Goal: Task Accomplishment & Management: Complete application form

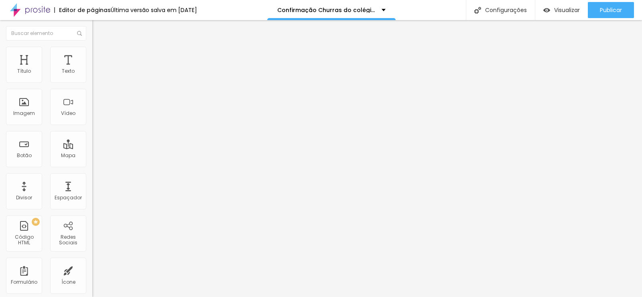
click at [92, 81] on img at bounding box center [94, 83] width 5 height 5
drag, startPoint x: 230, startPoint y: 161, endPoint x: 230, endPoint y: 166, distance: 5.2
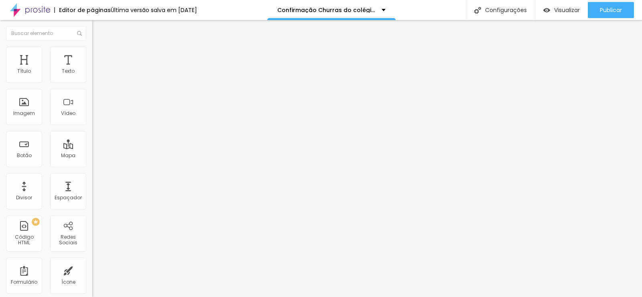
type input "[EMAIL_ADDRESS][DOMAIN_NAME]"
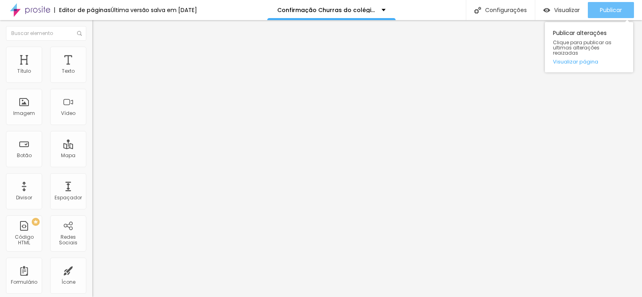
click at [613, 8] on span "Publicar" at bounding box center [611, 10] width 22 height 6
click at [609, 9] on span "Publicar" at bounding box center [611, 10] width 22 height 6
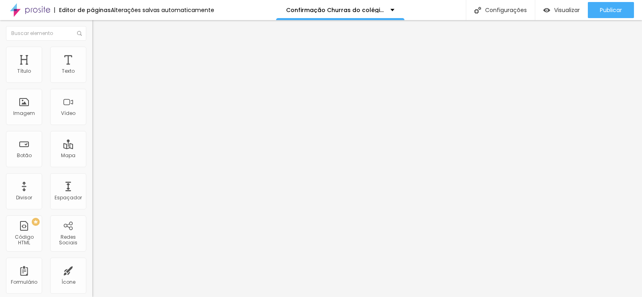
click at [92, 69] on span "Trocar imagem" at bounding box center [114, 65] width 44 height 7
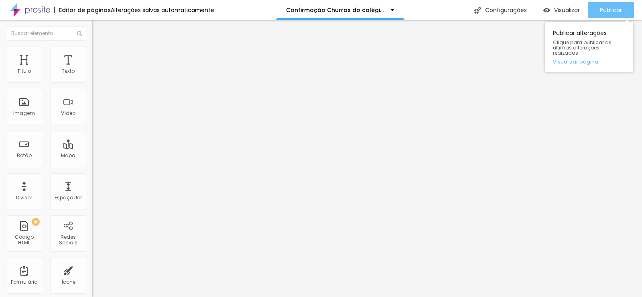
click at [604, 9] on span "Publicar" at bounding box center [611, 10] width 22 height 6
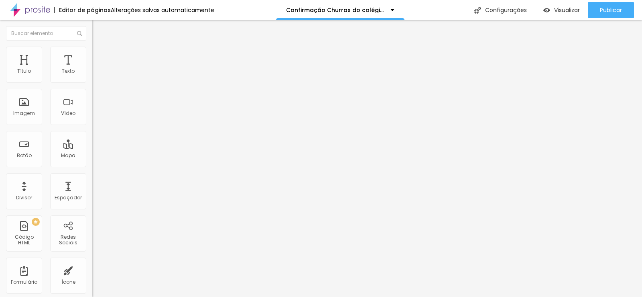
drag, startPoint x: 65, startPoint y: 91, endPoint x: 0, endPoint y: 92, distance: 65.5
click at [92, 92] on div "Endereço chacara do nilo Alinhamento 14 Zoom" at bounding box center [138, 143] width 92 height 161
paste input "Rua Estrada Municipal do Uma, 112 Pindamonhangaba - SP"
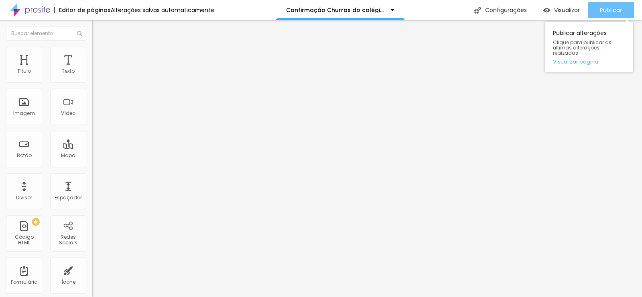
type input "Rua Estrada Municipal do Uma, 112 Pindamonhangaba - SP"
click at [605, 9] on span "Publicar" at bounding box center [611, 10] width 22 height 6
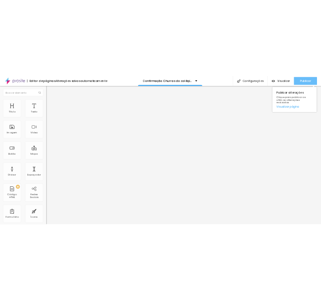
scroll to position [0, 0]
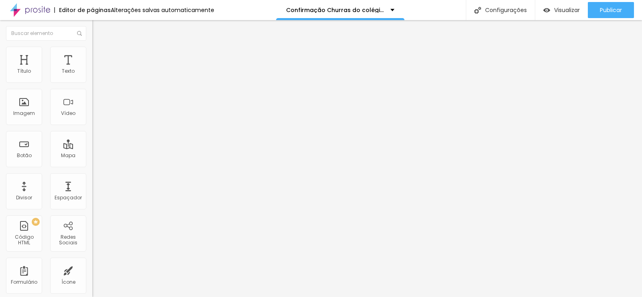
click at [92, 75] on input "Rua Estrada Municipal do Uma, 112 Pindamonhangaba - SP" at bounding box center [140, 71] width 96 height 8
paste input "Chácara Chinaqui e Quequé"
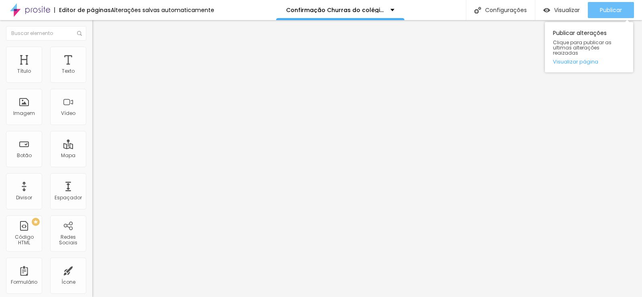
type input "Chácara Chinaqui e Quequé"
click at [616, 10] on span "Publicar" at bounding box center [611, 10] width 22 height 6
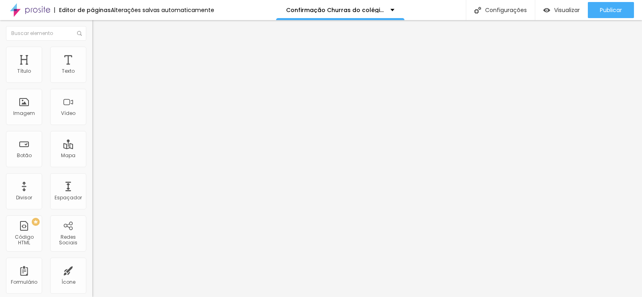
click at [92, 81] on div "Form" at bounding box center [138, 74] width 92 height 14
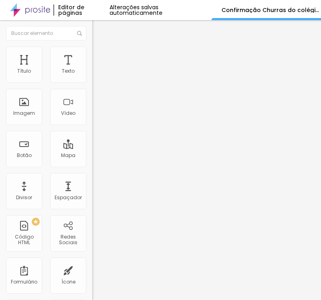
paste input "Autorização Churras do colegio cotec TURMAS 2025"
type input "Autorização Churras do colegio anglo pinda TURMAS 2025"
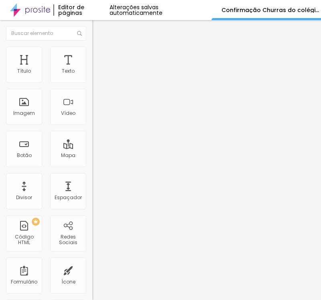
drag, startPoint x: 79, startPoint y: 122, endPoint x: 79, endPoint y: 126, distance: 4.8
drag, startPoint x: 77, startPoint y: 146, endPoint x: 29, endPoint y: 155, distance: 49.1
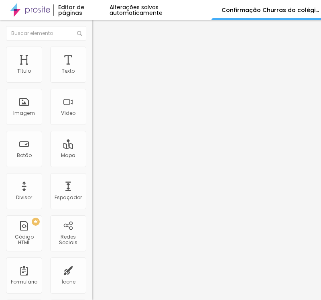
paste input "responsável (mesmo do contrato):"
type input "Nome responsável (mesmo do contrato):"
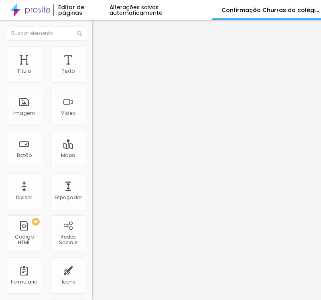
type input "CPF do responsável"
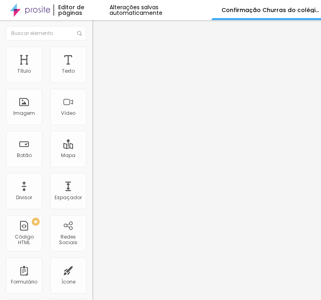
paste input "Número de celular com ddd do responsável"
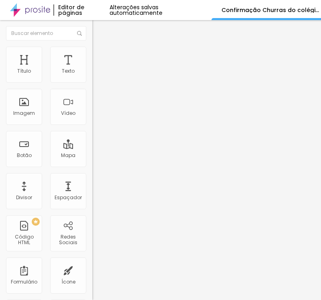
type input "Número de celular com ddd do responsável"
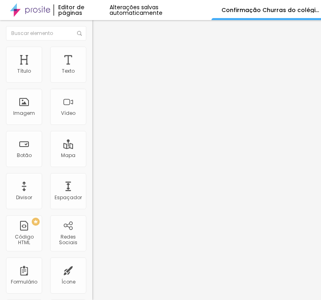
paste input "completo do aluno(a)"
type input "Nome completo do aluno(a)"
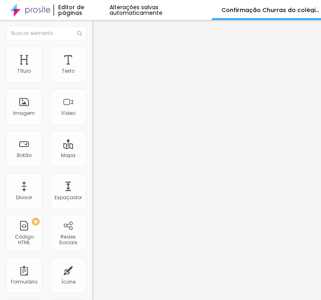
drag, startPoint x: 57, startPoint y: 186, endPoint x: 34, endPoint y: 186, distance: 22.5
paste input "Eu responsável pelo aluno(a) acima, autorizo sua participação no evento."
type input "Eu responsável pelo aluno(a) acima, autorizo sua participação no evento."
drag, startPoint x: 90, startPoint y: 226, endPoint x: 55, endPoint y: 228, distance: 35.0
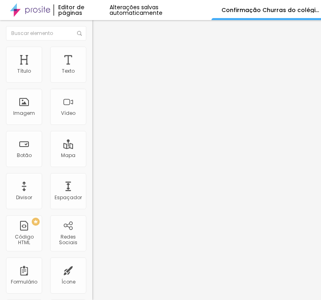
paste input "Sim, eu autorizo."
type input "Sim, eu autorizo."
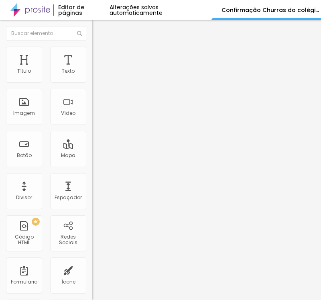
drag, startPoint x: 8, startPoint y: 171, endPoint x: 18, endPoint y: 169, distance: 10.0
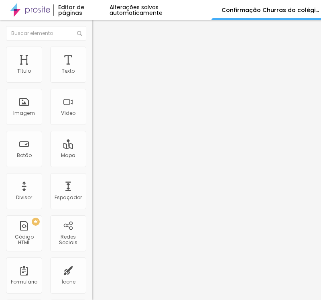
paste textarea "Confirmação realiz"
type textarea "Confirmação realizada com sucesso!"
drag, startPoint x: 79, startPoint y: 217, endPoint x: 53, endPoint y: 217, distance: 26.1
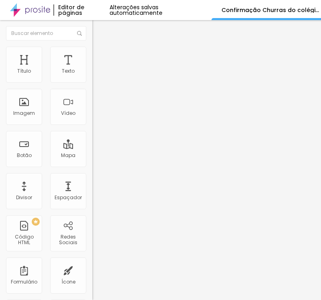
paste input "[EMAIL_ADDRESS][DOMAIN_NAME]"
type input "[EMAIL_ADDRESS][DOMAIN_NAME]"
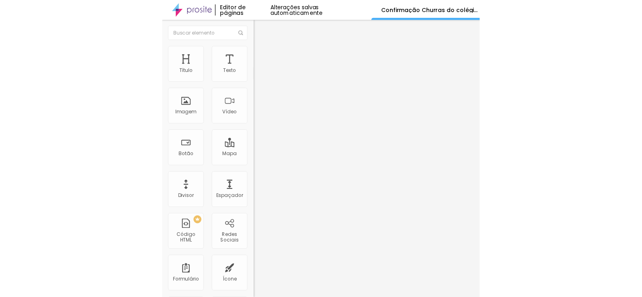
scroll to position [0, 0]
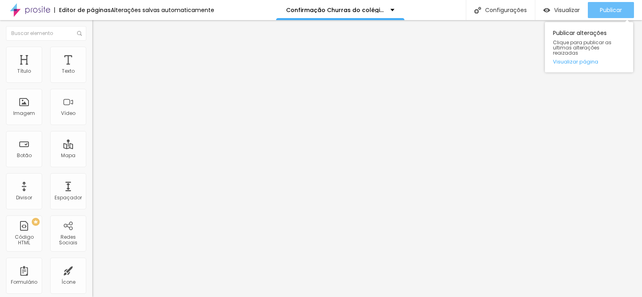
click at [600, 14] on div "Publicar" at bounding box center [611, 10] width 22 height 16
click at [597, 4] on button "Publicar" at bounding box center [611, 10] width 46 height 16
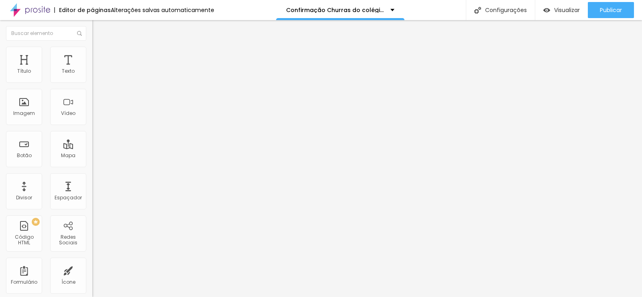
click at [92, 81] on img at bounding box center [94, 83] width 5 height 5
type input "[EMAIL_ADDRESS][DOMAIN_NAME]"
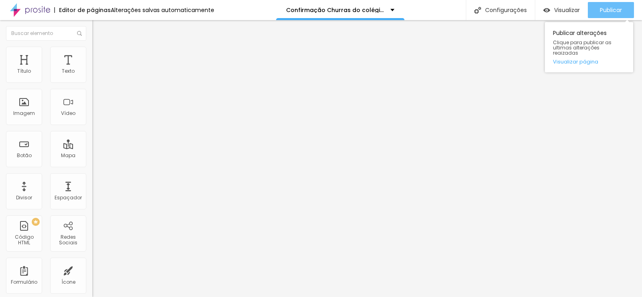
click at [610, 9] on span "Publicar" at bounding box center [611, 10] width 22 height 6
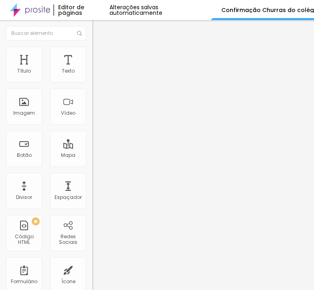
click at [92, 81] on img at bounding box center [94, 83] width 5 height 5
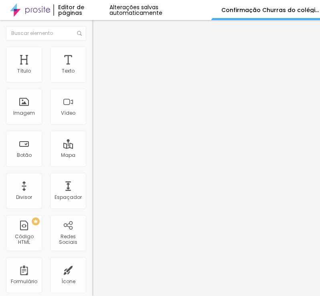
drag, startPoint x: 201, startPoint y: 65, endPoint x: -15, endPoint y: 65, distance: 215.6
click at [0, 65] on html "Editor de páginas Alterações salvas automaticamente Confirmação Churras do colé…" at bounding box center [160, 148] width 320 height 296
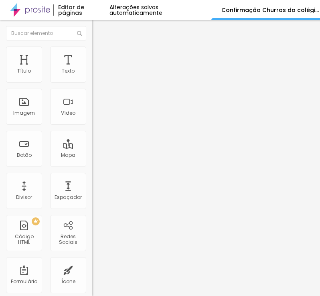
drag, startPoint x: 156, startPoint y: 157, endPoint x: -20, endPoint y: 161, distance: 175.9
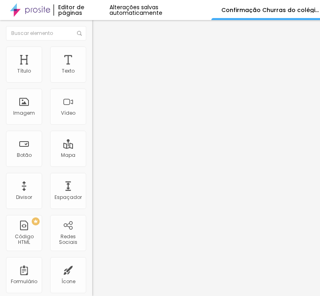
click at [0, 161] on html "Editor de páginas Alterações salvas automaticamente Confirmação Churras do colé…" at bounding box center [160, 148] width 320 height 296
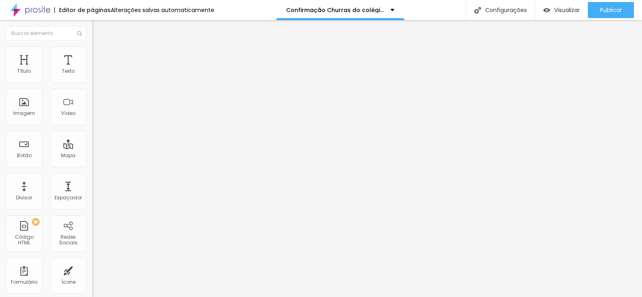
click at [92, 69] on span "Trocar imagem" at bounding box center [114, 65] width 44 height 7
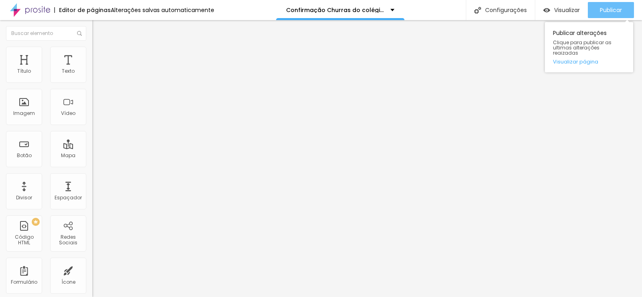
click at [615, 10] on span "Publicar" at bounding box center [611, 10] width 22 height 6
click at [621, 9] on span "Publicar" at bounding box center [611, 10] width 22 height 6
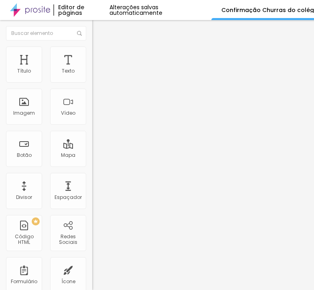
click at [92, 81] on img at bounding box center [94, 83] width 5 height 5
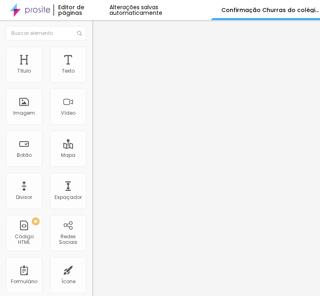
drag, startPoint x: 175, startPoint y: 67, endPoint x: 20, endPoint y: 70, distance: 155.8
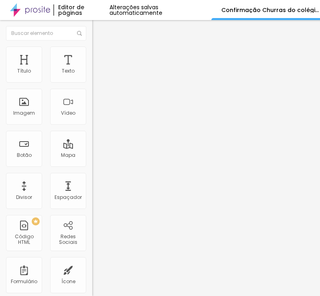
drag, startPoint x: 144, startPoint y: 169, endPoint x: -10, endPoint y: 172, distance: 153.8
click at [0, 172] on html "Editor de páginas Alterações salvas automaticamente Confirmação Churras do colé…" at bounding box center [160, 148] width 320 height 296
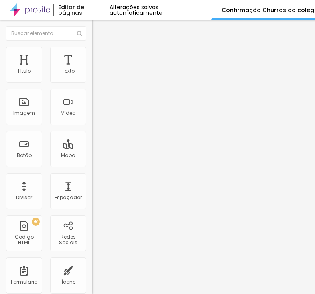
click at [92, 81] on div "Form" at bounding box center [138, 74] width 92 height 14
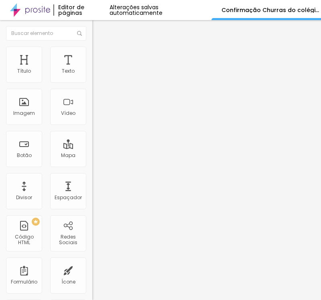
paste input "Autorização Churras do colegio cotec TURMAS 2025"
type input "Autorização Churras do colegio fenix fundamental TURMAS 2025"
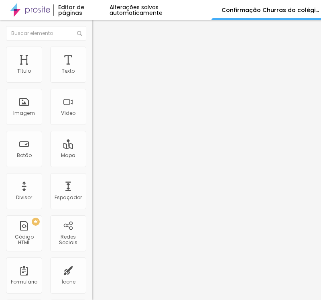
drag, startPoint x: 47, startPoint y: 118, endPoint x: 33, endPoint y: 118, distance: 13.7
paste input "responsável (mesmo do contrato):"
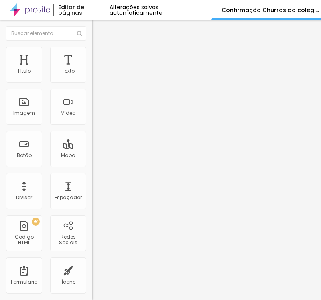
scroll to position [0, 14]
type input "Nome responsável (mesmo do contrato):"
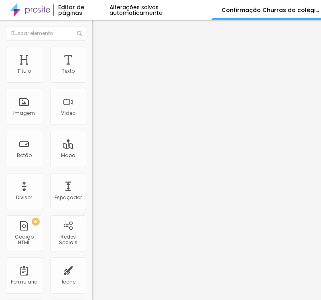
drag, startPoint x: 69, startPoint y: 144, endPoint x: 46, endPoint y: 143, distance: 23.3
paste input "CPF do responsável"
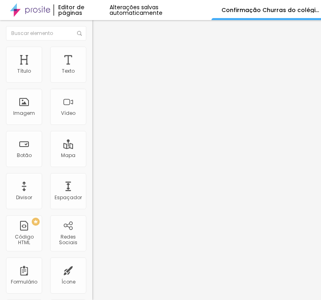
type input "CPF do responsável"
drag, startPoint x: 76, startPoint y: 169, endPoint x: 29, endPoint y: 166, distance: 47.5
paste input "Número de celular com ddd do responsável"
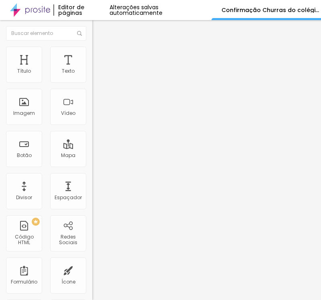
scroll to position [0, 21]
type input "Número de celular com ddd do responsável"
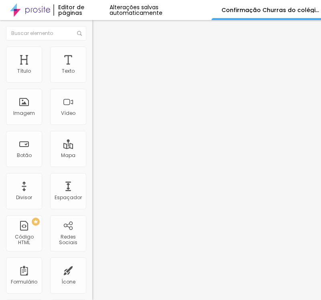
paste input "completo do aluno(a)"
type input "Nome completo do aluno(a)"
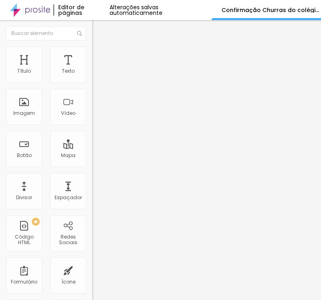
drag, startPoint x: 114, startPoint y: 145, endPoint x: 9, endPoint y: 145, distance: 104.8
paste input "Eu responsável pelo aluno(a) acima, autorizo sua participação no evento."
type input "Eu responsável pelo aluno(a) acima, autorizo sua participação no evento."
drag, startPoint x: 86, startPoint y: 188, endPoint x: 89, endPoint y: 176, distance: 12.4
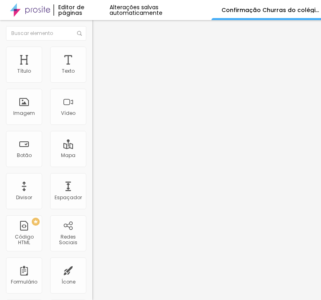
paste input "Sim, eu autorizo."
type input "Sim, eu autorizo."
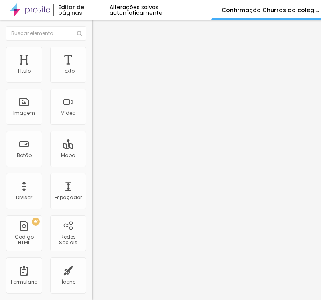
scroll to position [112, 0]
drag, startPoint x: 153, startPoint y: 104, endPoint x: 43, endPoint y: 111, distance: 110.6
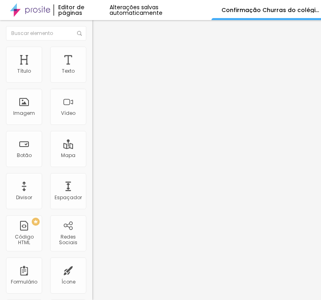
drag, startPoint x: 167, startPoint y: 97, endPoint x: 1, endPoint y: 98, distance: 166.3
paste textarea "Confirmação realiz"
type textarea "Confirmação realizada com sucesso!"
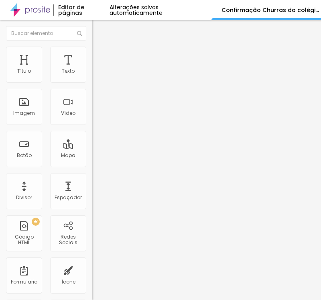
paste input "[EMAIL_ADDRESS][DOMAIN_NAME]"
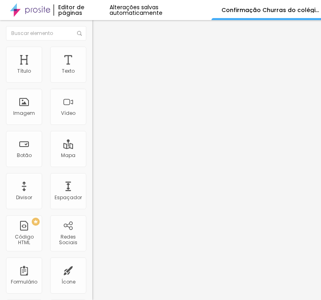
scroll to position [0, 0]
type input "[EMAIL_ADDRESS][DOMAIN_NAME]"
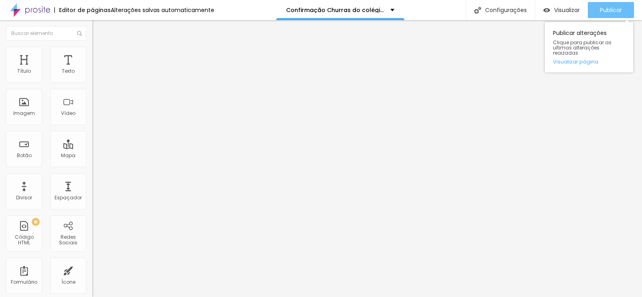
click at [599, 12] on button "Publicar" at bounding box center [611, 10] width 46 height 16
click at [622, 11] on span "Publicar" at bounding box center [611, 10] width 22 height 6
